Goal: Find specific page/section: Find specific page/section

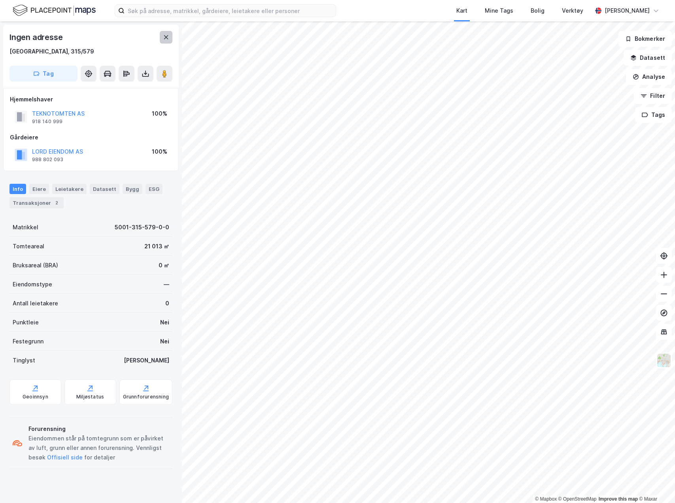
click at [165, 34] on icon at bounding box center [166, 37] width 6 height 6
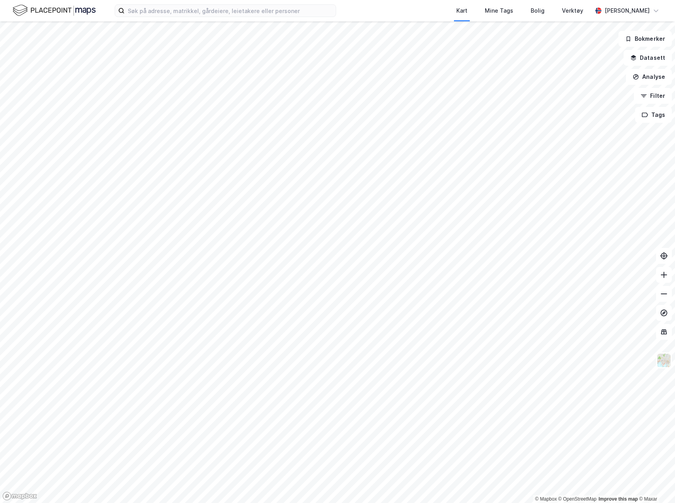
click at [37, 9] on img at bounding box center [54, 11] width 83 height 14
click at [514, 13] on div "Mine Tags" at bounding box center [499, 10] width 28 height 9
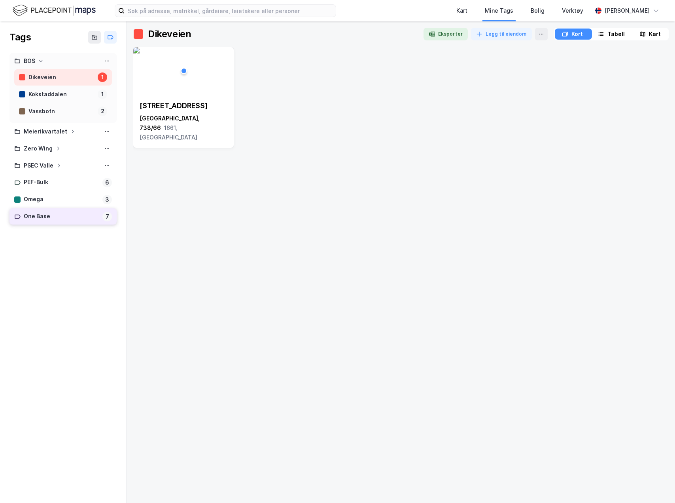
click at [55, 211] on div "One Base" at bounding box center [62, 216] width 76 height 10
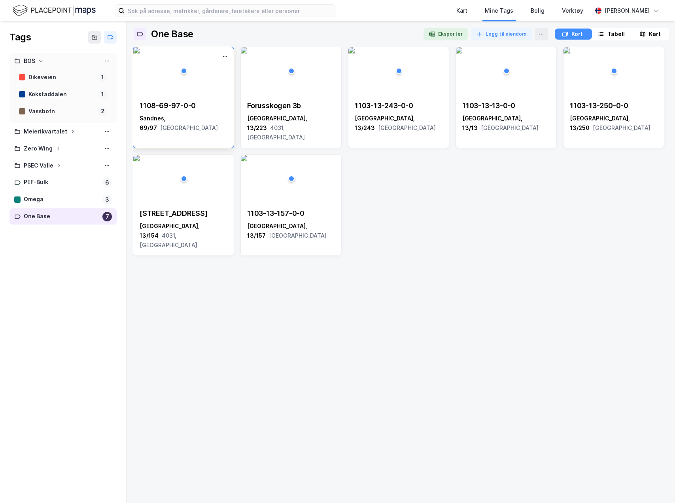
click at [195, 112] on div "1108-69-97-0-0 Sandnes, 69/97 [GEOGRAPHIC_DATA]" at bounding box center [184, 117] width 88 height 32
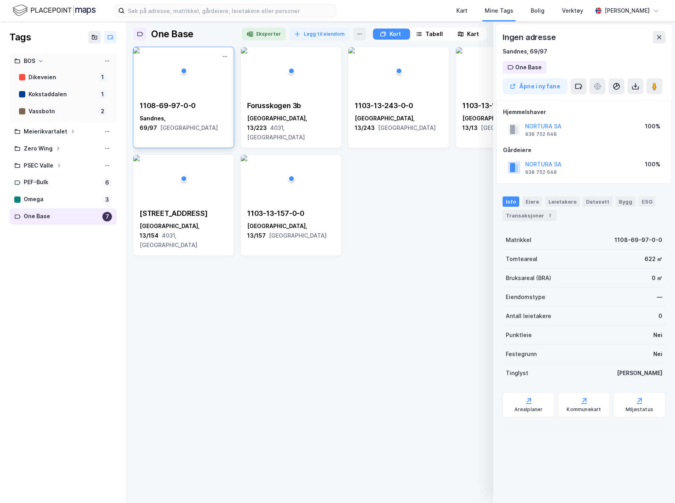
click at [176, 101] on div "1108-69-97-0-0 Sandnes, 69/97 [GEOGRAPHIC_DATA]" at bounding box center [183, 117] width 101 height 44
click at [468, 33] on div "Kart" at bounding box center [473, 33] width 12 height 9
